Goal: Information Seeking & Learning: Find contact information

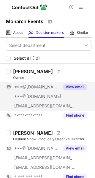
click at [80, 88] on button "View email" at bounding box center [74, 87] width 23 height 6
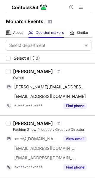
click at [80, 65] on div "Amanda Solon Owner amandahevans@gmail.com Copy amandahsolon@gmail.com Copy *-**…" at bounding box center [47, 90] width 95 height 52
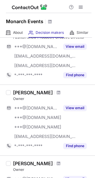
scroll to position [89, 0]
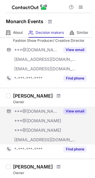
click at [75, 111] on button "View email" at bounding box center [74, 111] width 23 height 6
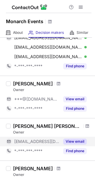
scroll to position [251, 0]
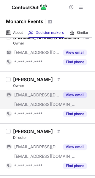
click at [79, 93] on button "View email" at bounding box center [74, 95] width 23 height 6
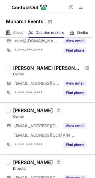
scroll to position [237, 0]
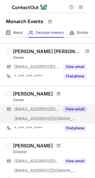
click at [78, 108] on button "View email" at bounding box center [74, 109] width 23 height 6
